Goal: Task Accomplishment & Management: Use online tool/utility

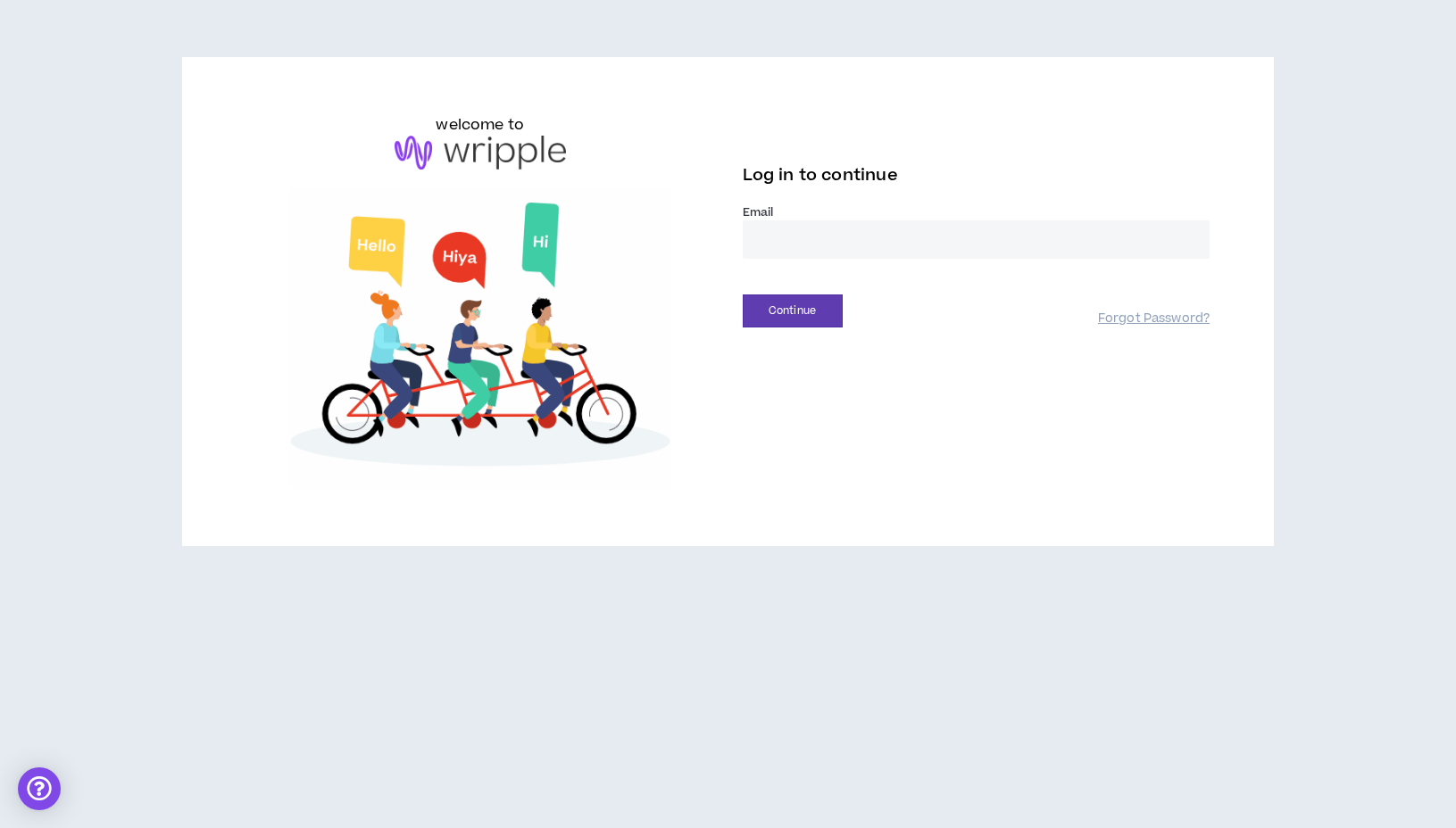
click at [808, 240] on input "email" at bounding box center [976, 240] width 468 height 38
type input "**********"
click at [801, 317] on button "Continue" at bounding box center [792, 311] width 100 height 33
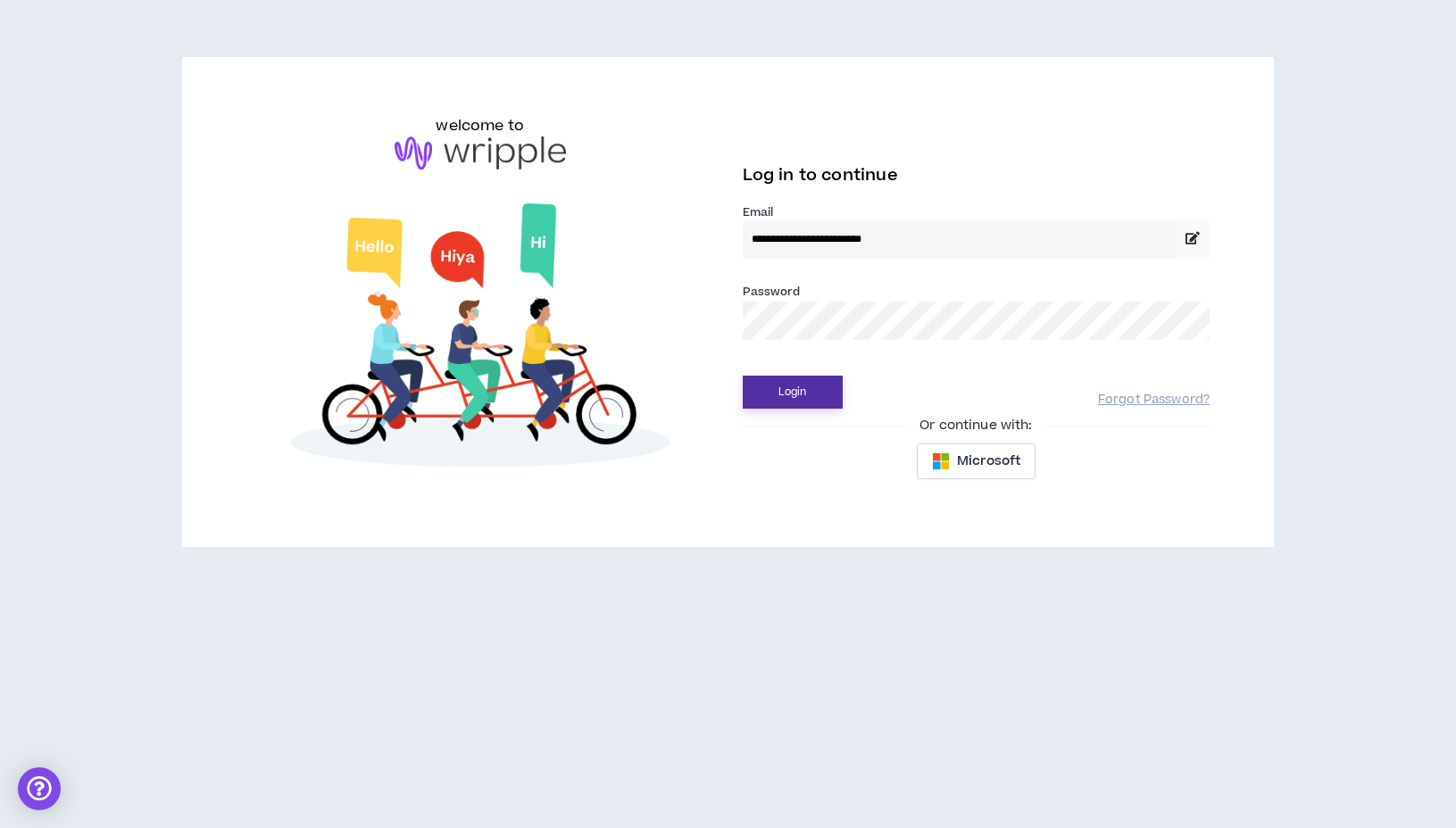
click at [788, 398] on button "Login" at bounding box center [792, 392] width 100 height 33
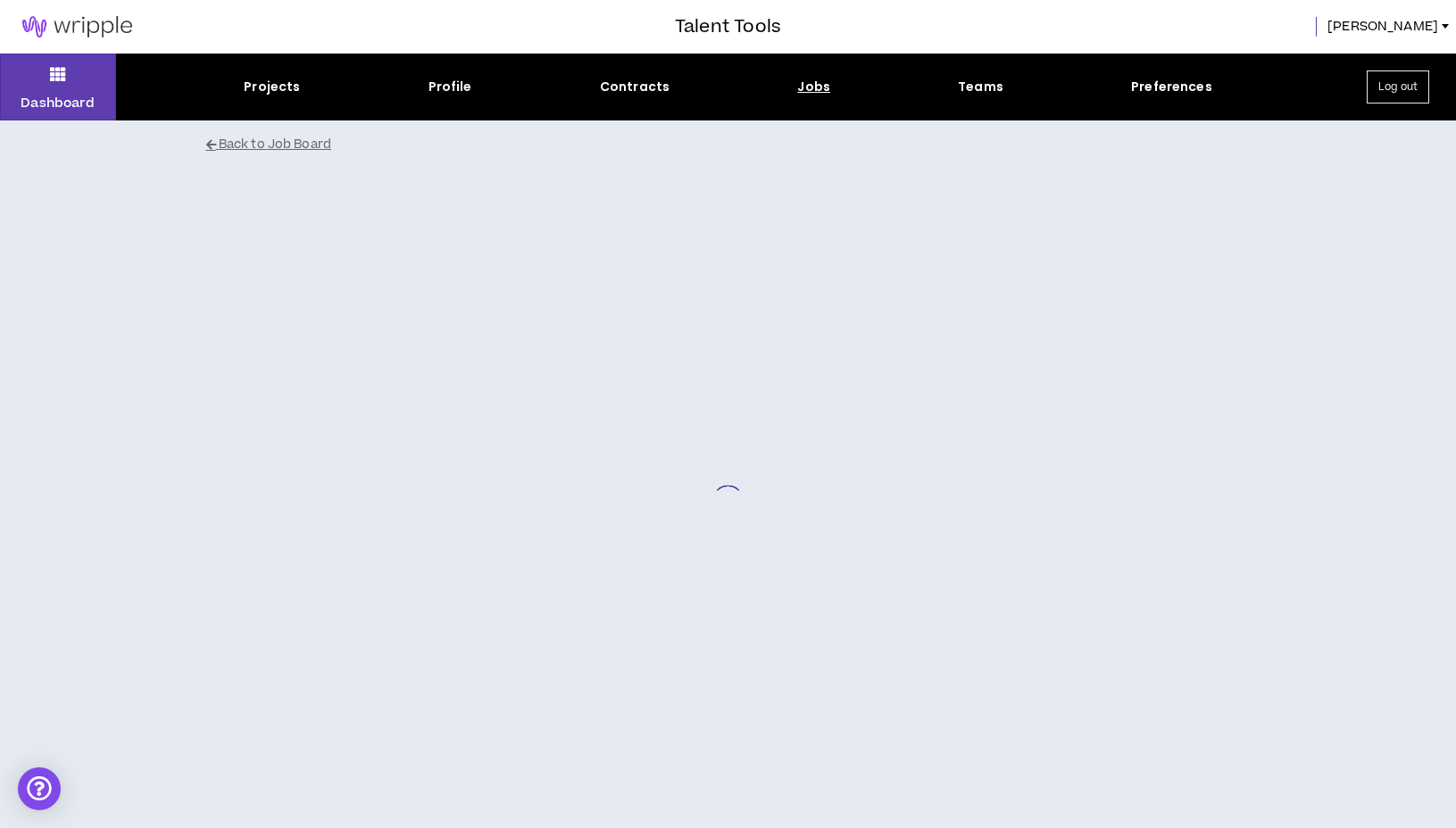
click at [1167, 304] on div at bounding box center [728, 500] width 1071 height 662
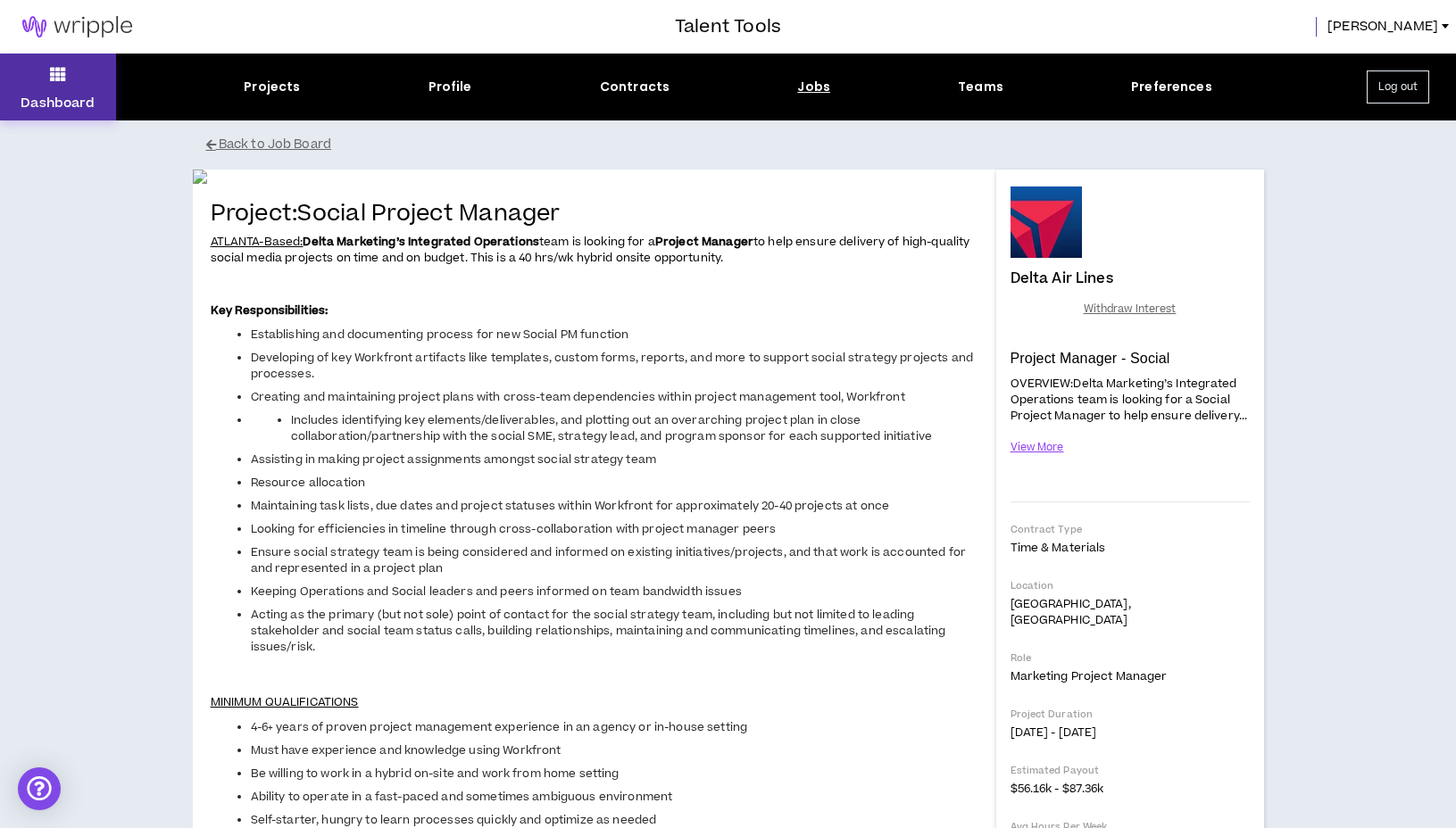
click at [76, 86] on button "Dashboard" at bounding box center [58, 87] width 116 height 67
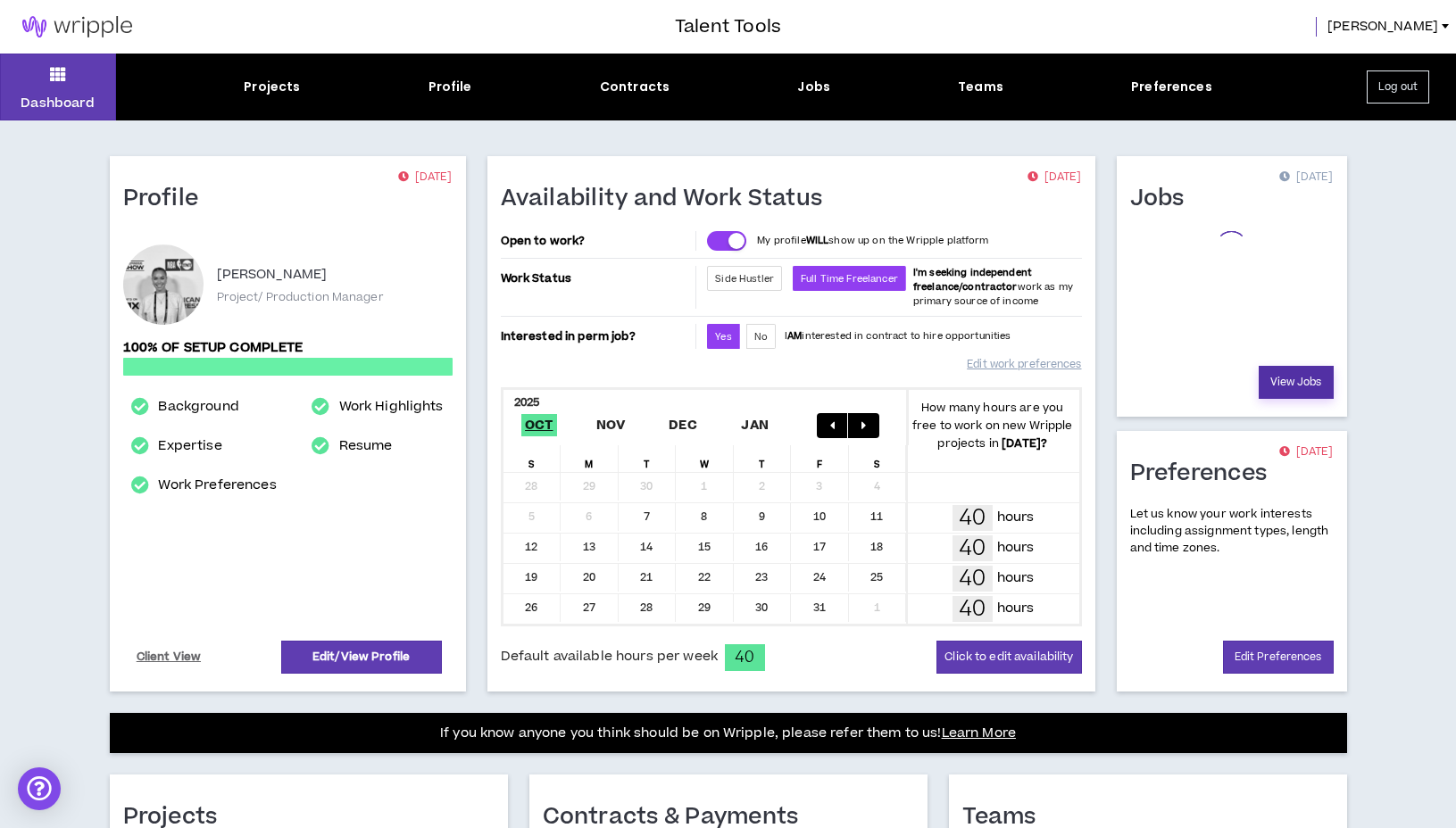
click at [1319, 385] on link "View Jobs" at bounding box center [1296, 382] width 75 height 33
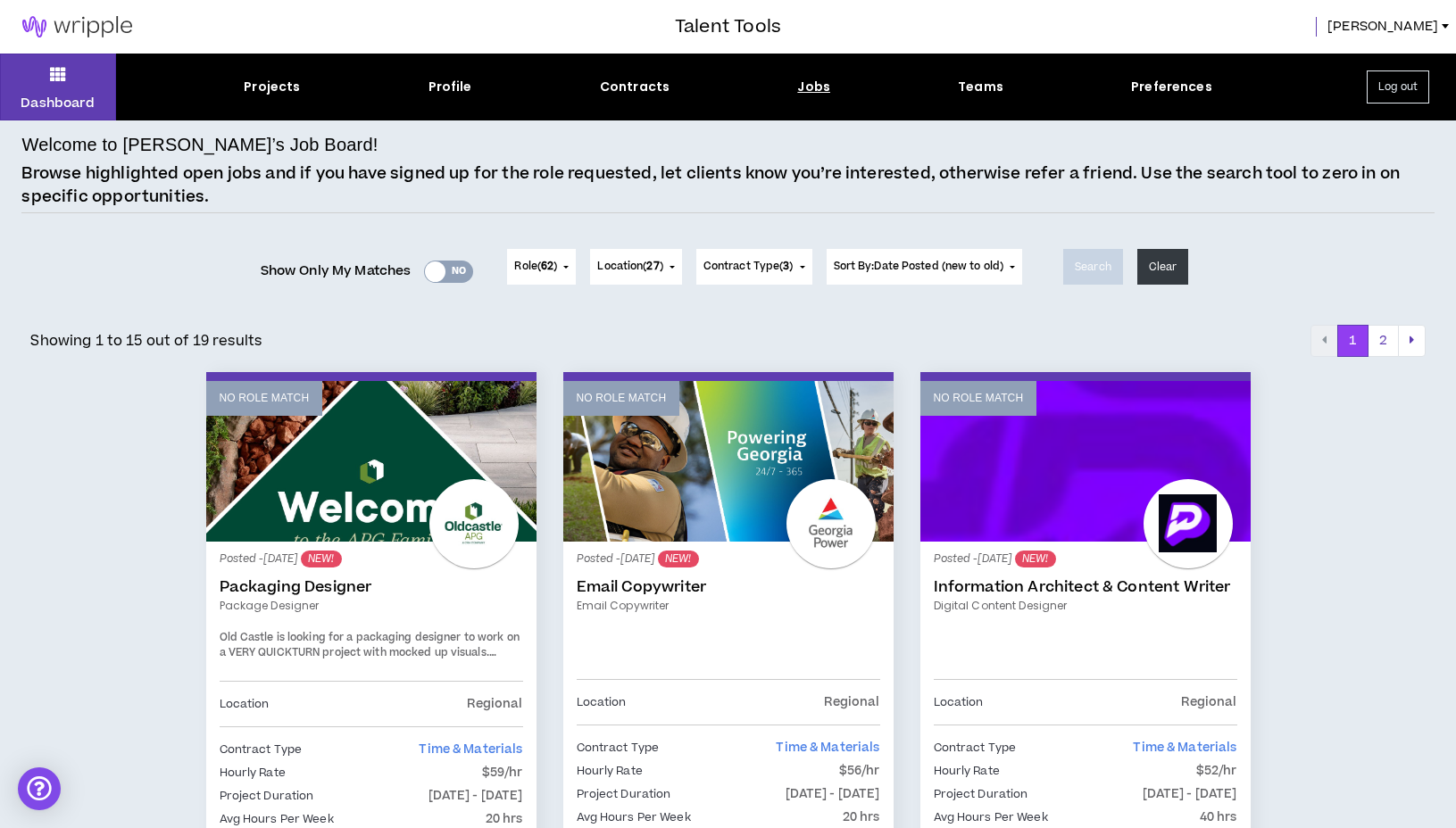
click at [431, 269] on div at bounding box center [434, 271] width 20 height 20
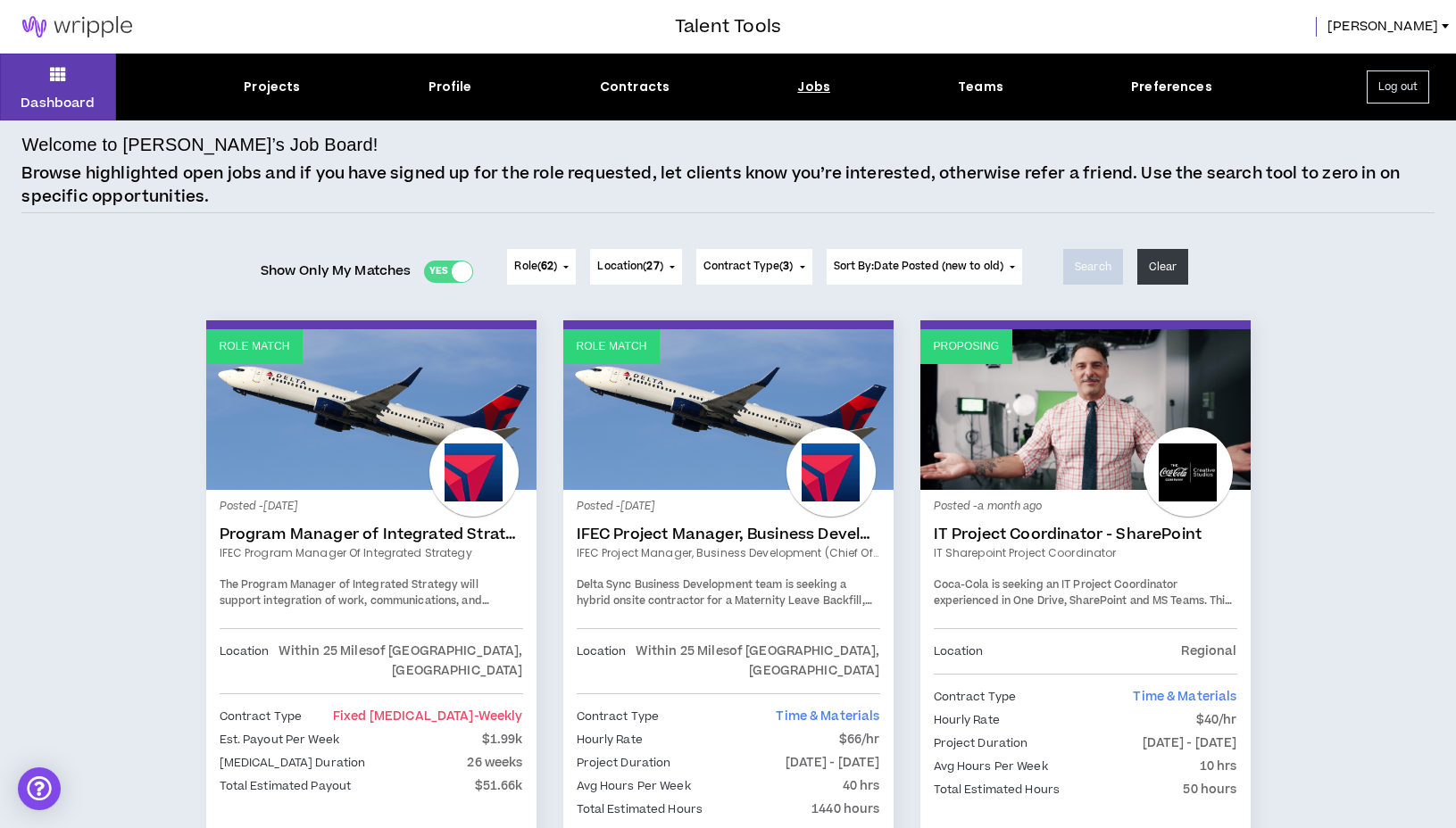
click at [809, 87] on div "Jobs" at bounding box center [813, 87] width 33 height 19
